Goal: Check status: Check status

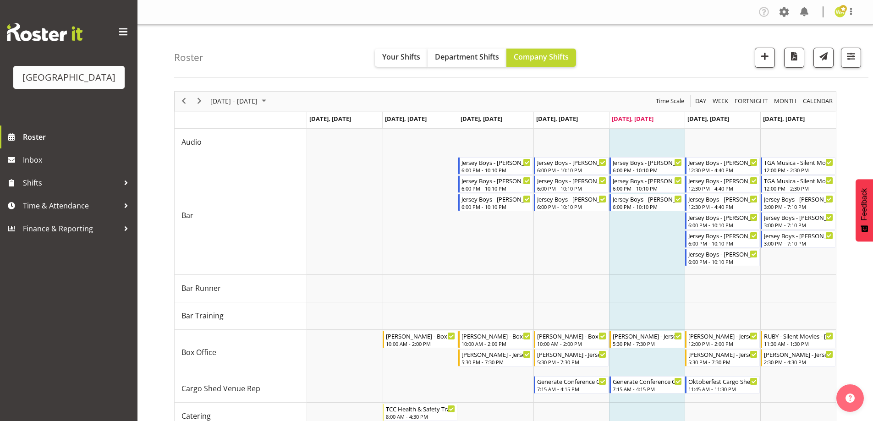
scroll to position [183, 0]
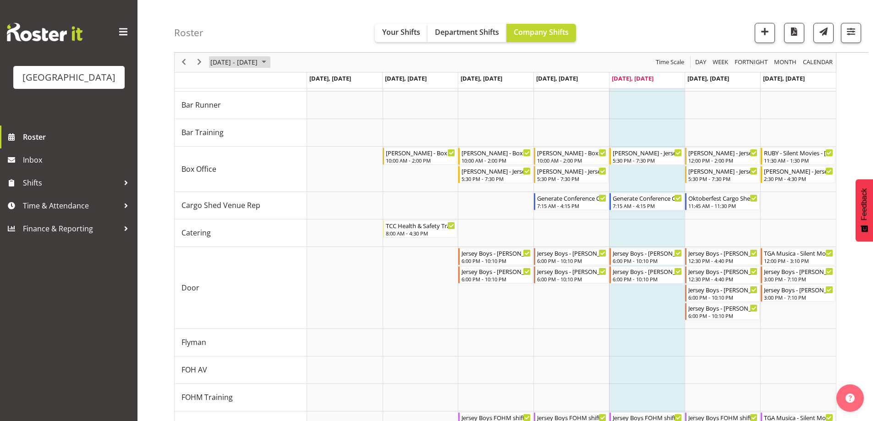
click at [246, 62] on span "[DATE] - [DATE]" at bounding box center [233, 62] width 49 height 11
click at [305, 81] on span "next month" at bounding box center [307, 85] width 16 height 16
click at [306, 130] on span "12" at bounding box center [308, 133] width 14 height 14
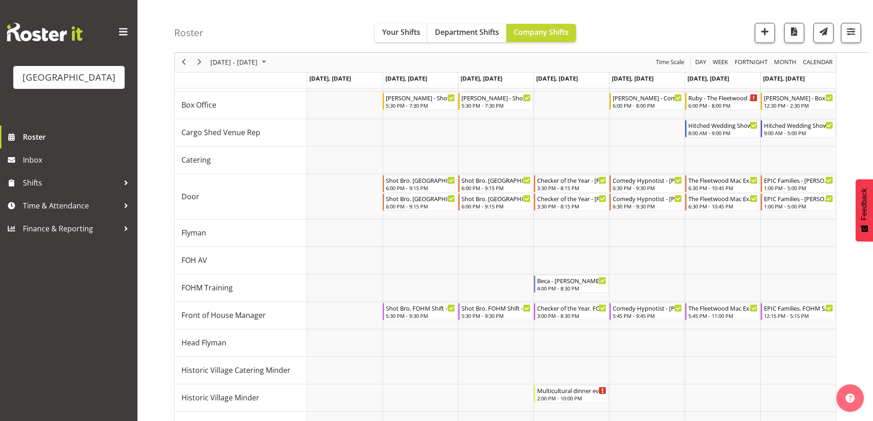
scroll to position [150, 0]
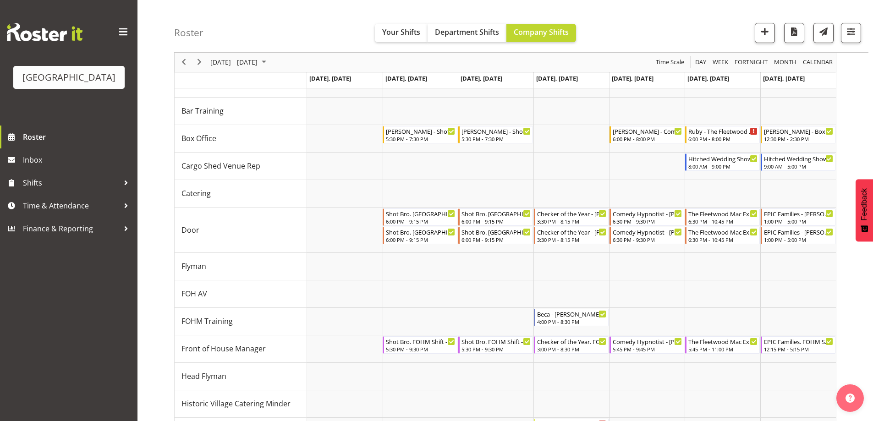
click at [646, 26] on div "Roster Your Shifts Department Shifts Company Shifts All Locations [GEOGRAPHIC_D…" at bounding box center [521, 26] width 694 height 53
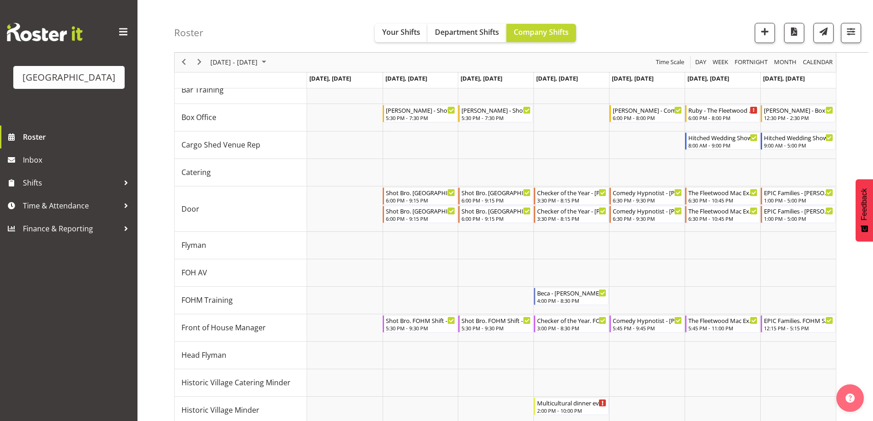
scroll to position [158, 0]
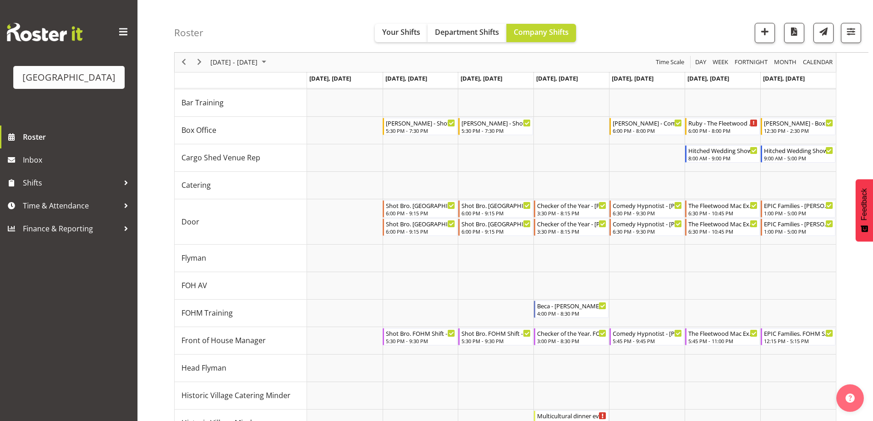
drag, startPoint x: 625, startPoint y: 31, endPoint x: 615, endPoint y: 28, distance: 10.3
click at [626, 30] on div "Roster Your Shifts Department Shifts Company Shifts All Locations [GEOGRAPHIC_D…" at bounding box center [521, 26] width 694 height 53
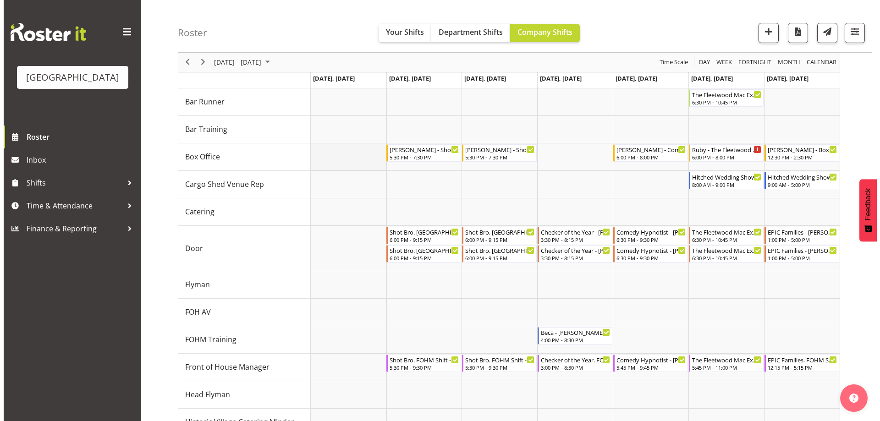
scroll to position [112, 0]
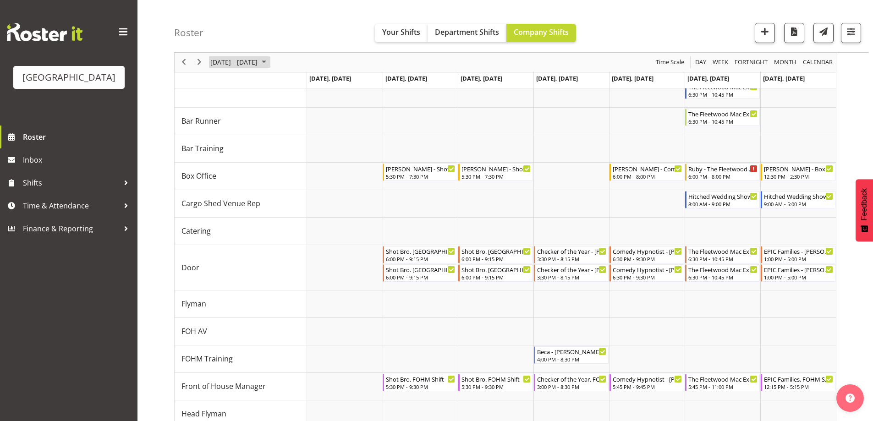
click at [254, 57] on span "[DATE] - [DATE]" at bounding box center [233, 62] width 49 height 11
click at [715, 28] on div "Roster Your Shifts Department Shifts Company Shifts All Locations [GEOGRAPHIC_D…" at bounding box center [521, 26] width 694 height 53
click at [736, 171] on div "Ruby - The Fleetwood Mac Experience - Box Office - Unfilled" at bounding box center [723, 168] width 70 height 9
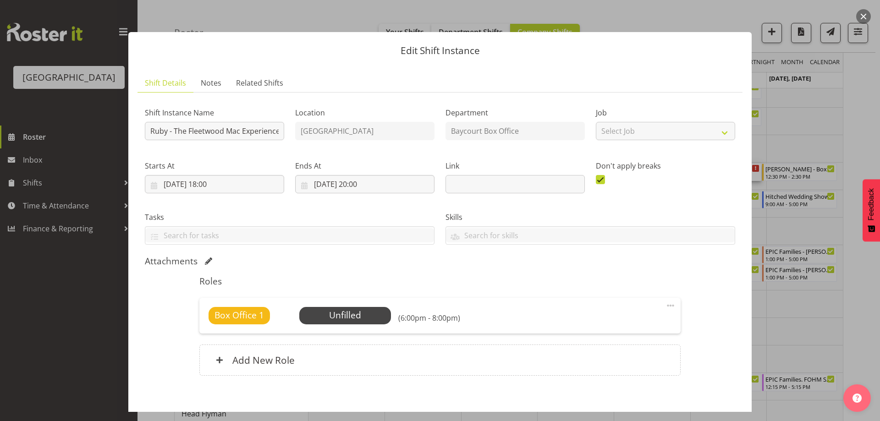
click at [858, 15] on button "button" at bounding box center [863, 16] width 15 height 15
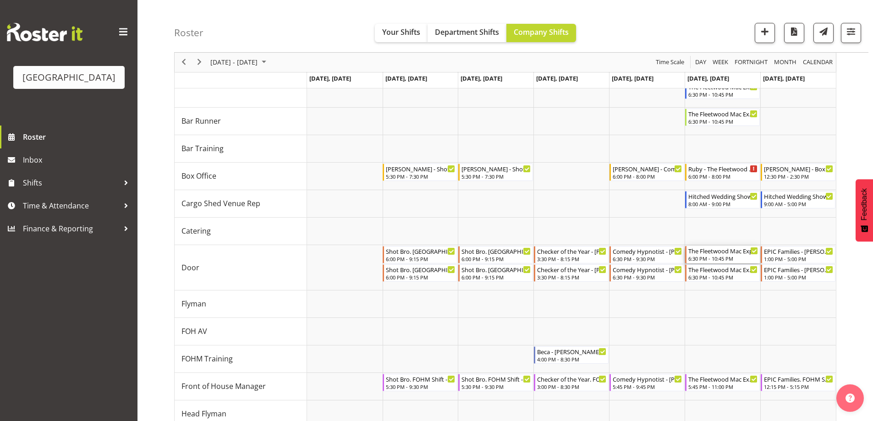
click at [713, 256] on div "6:30 PM - 10:45 PM" at bounding box center [723, 258] width 70 height 7
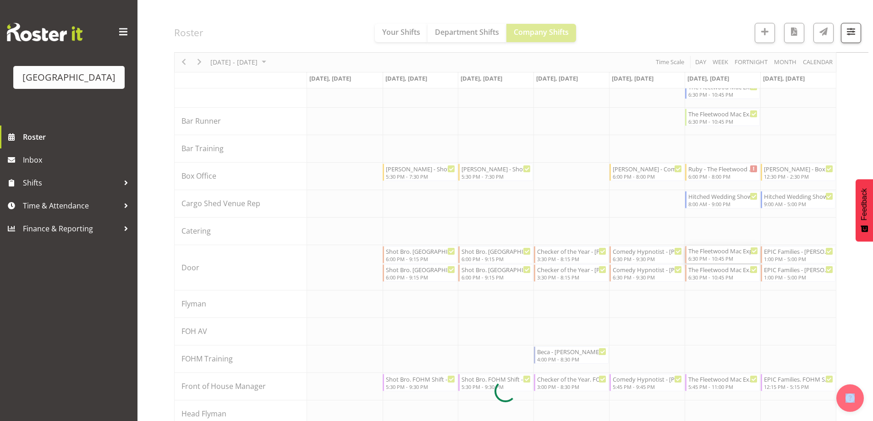
click at [713, 256] on div at bounding box center [505, 391] width 662 height 825
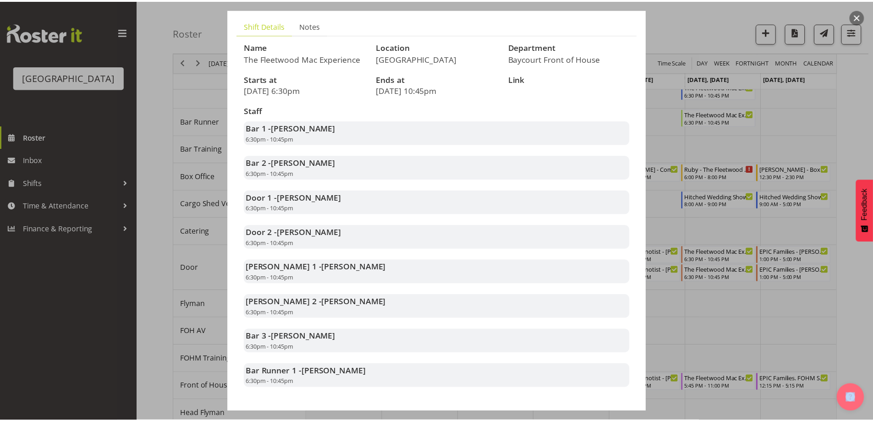
scroll to position [104, 0]
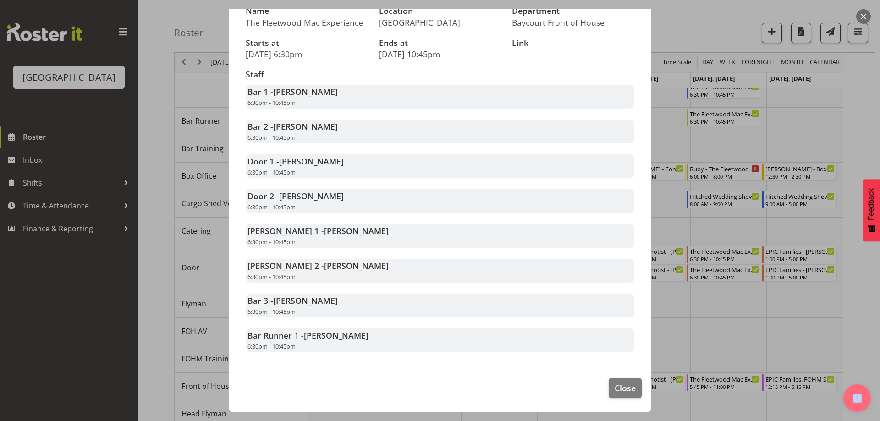
drag, startPoint x: 867, startPoint y: 16, endPoint x: 870, endPoint y: 22, distance: 6.6
click at [867, 15] on button "button" at bounding box center [863, 16] width 15 height 15
